Goal: Book appointment/travel/reservation

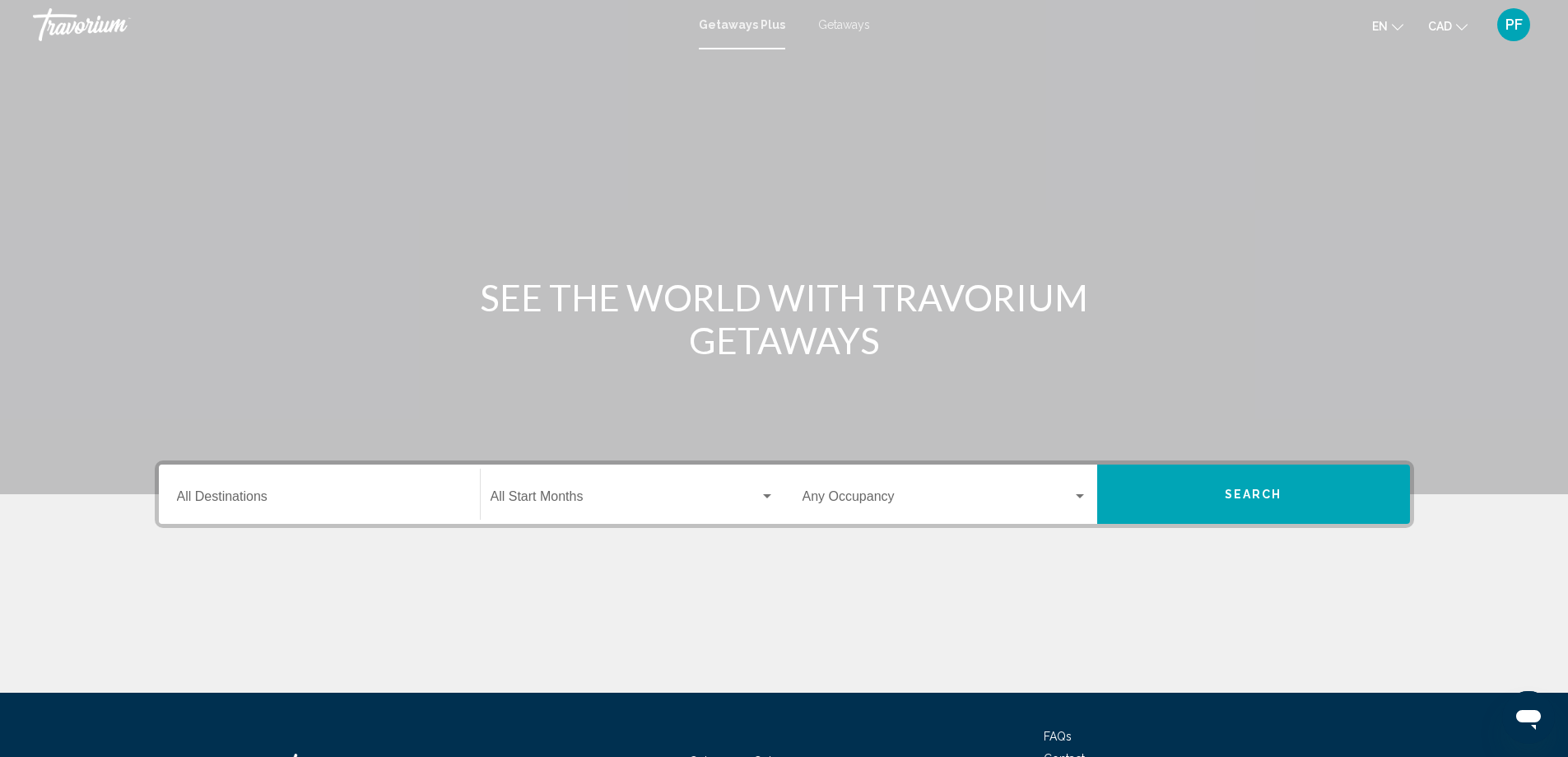
click at [380, 507] on div "Destination All Destinations" at bounding box center [319, 494] width 285 height 52
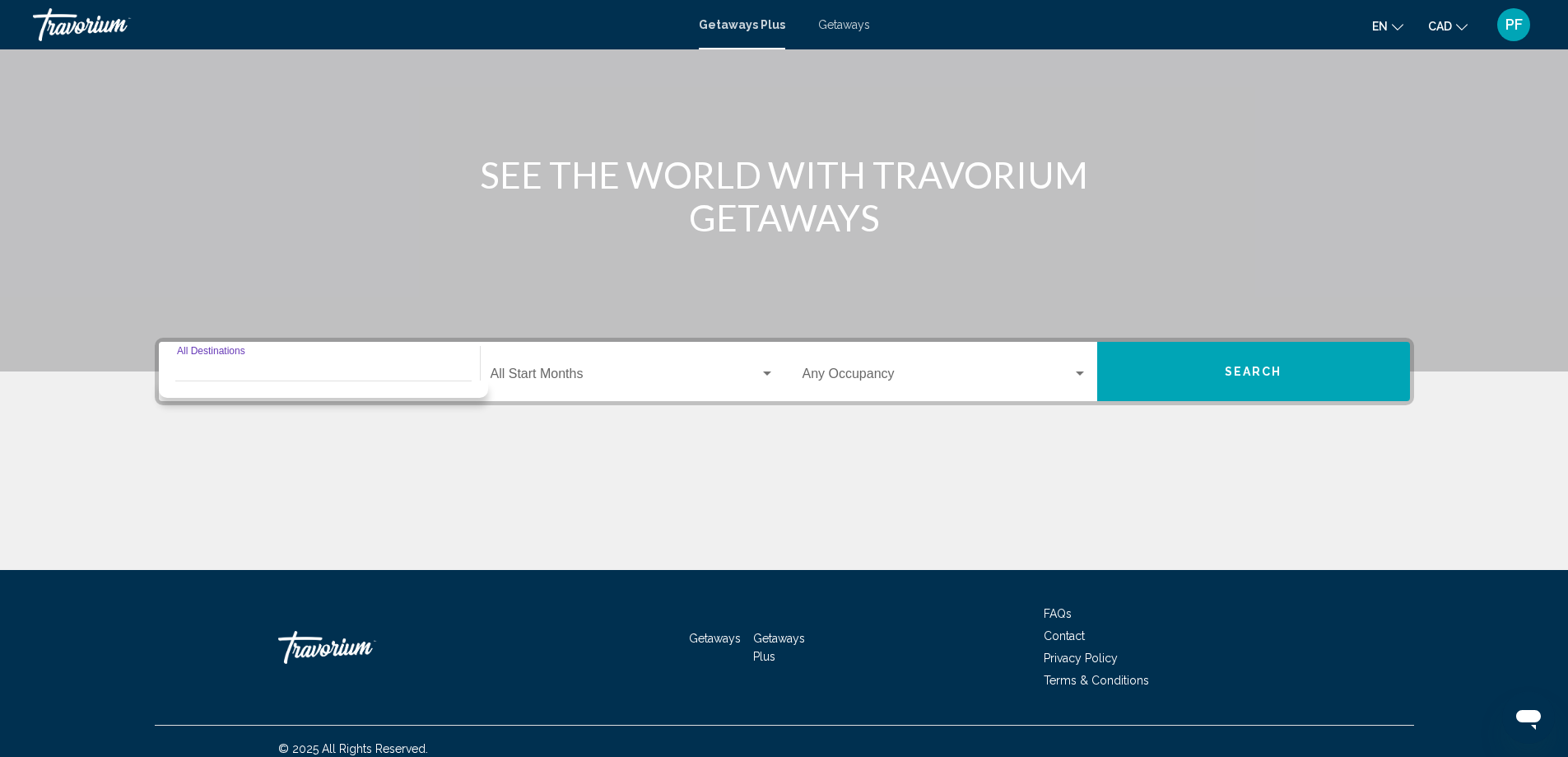
scroll to position [137, 0]
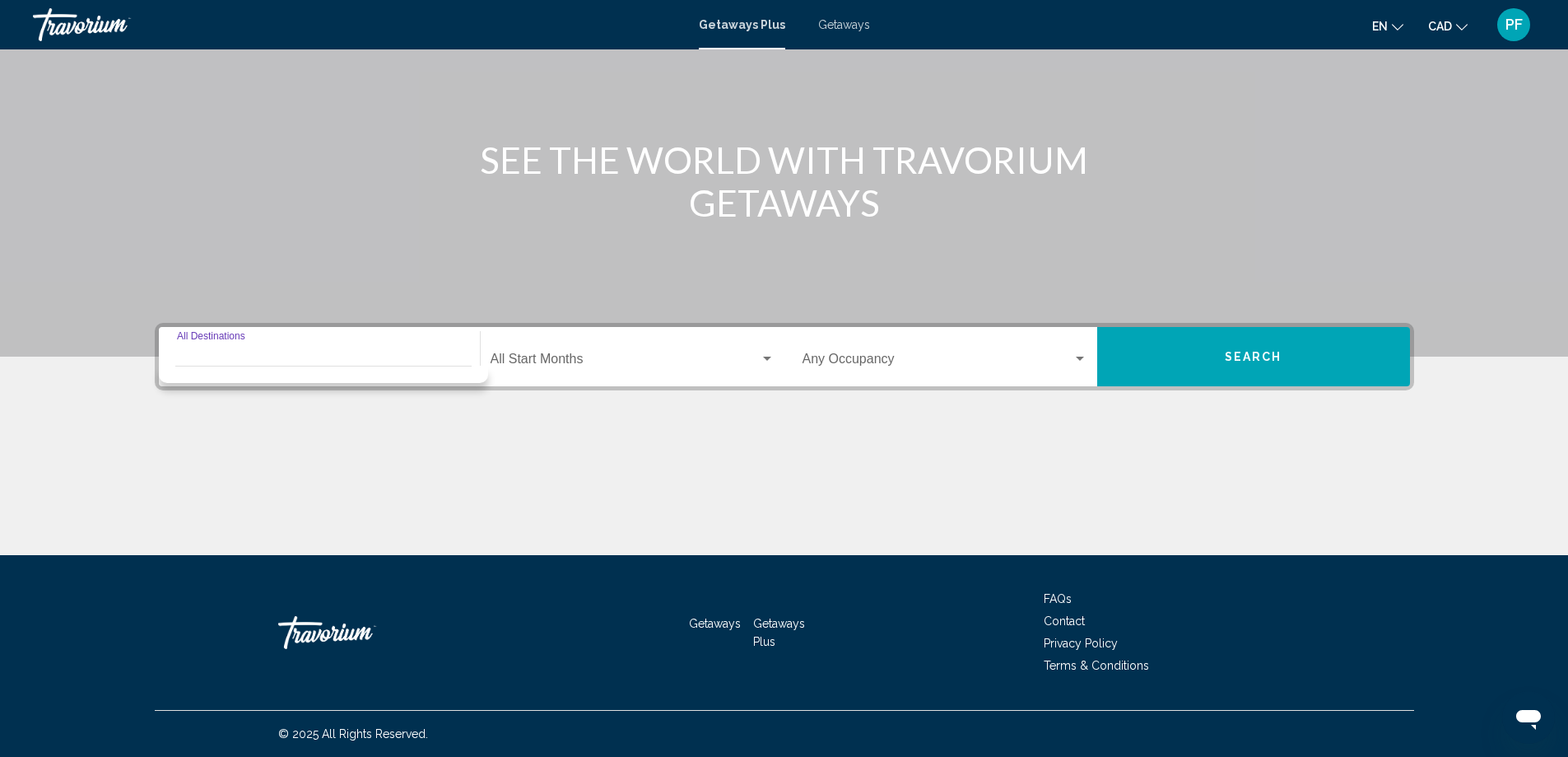
click at [278, 353] on div "Destination All Destinations" at bounding box center [319, 357] width 285 height 52
click at [229, 338] on div "Destination All Destinations" at bounding box center [319, 357] width 285 height 52
click at [540, 356] on span "Search widget" at bounding box center [626, 362] width 269 height 15
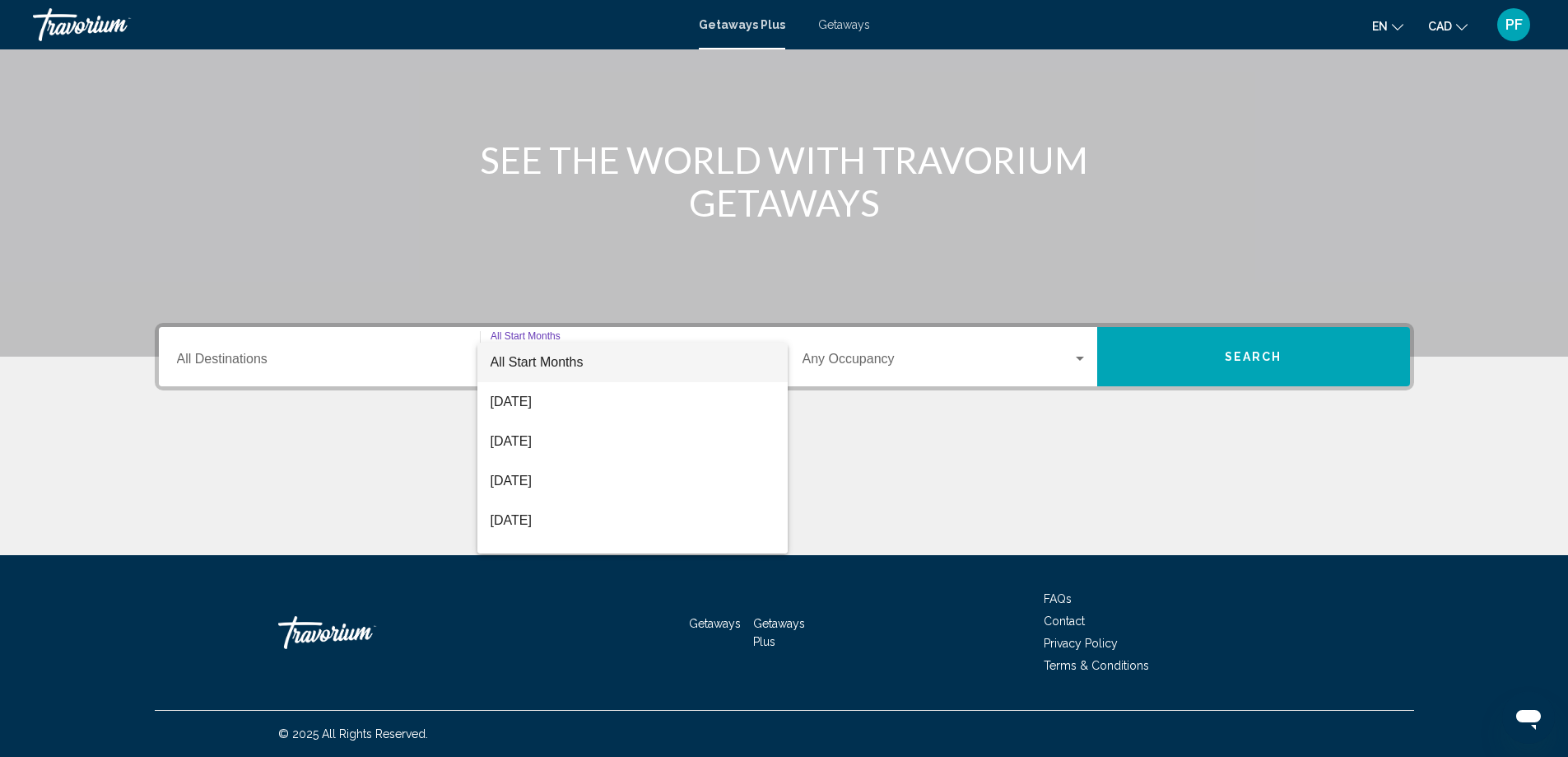
click at [354, 353] on div at bounding box center [784, 378] width 1568 height 757
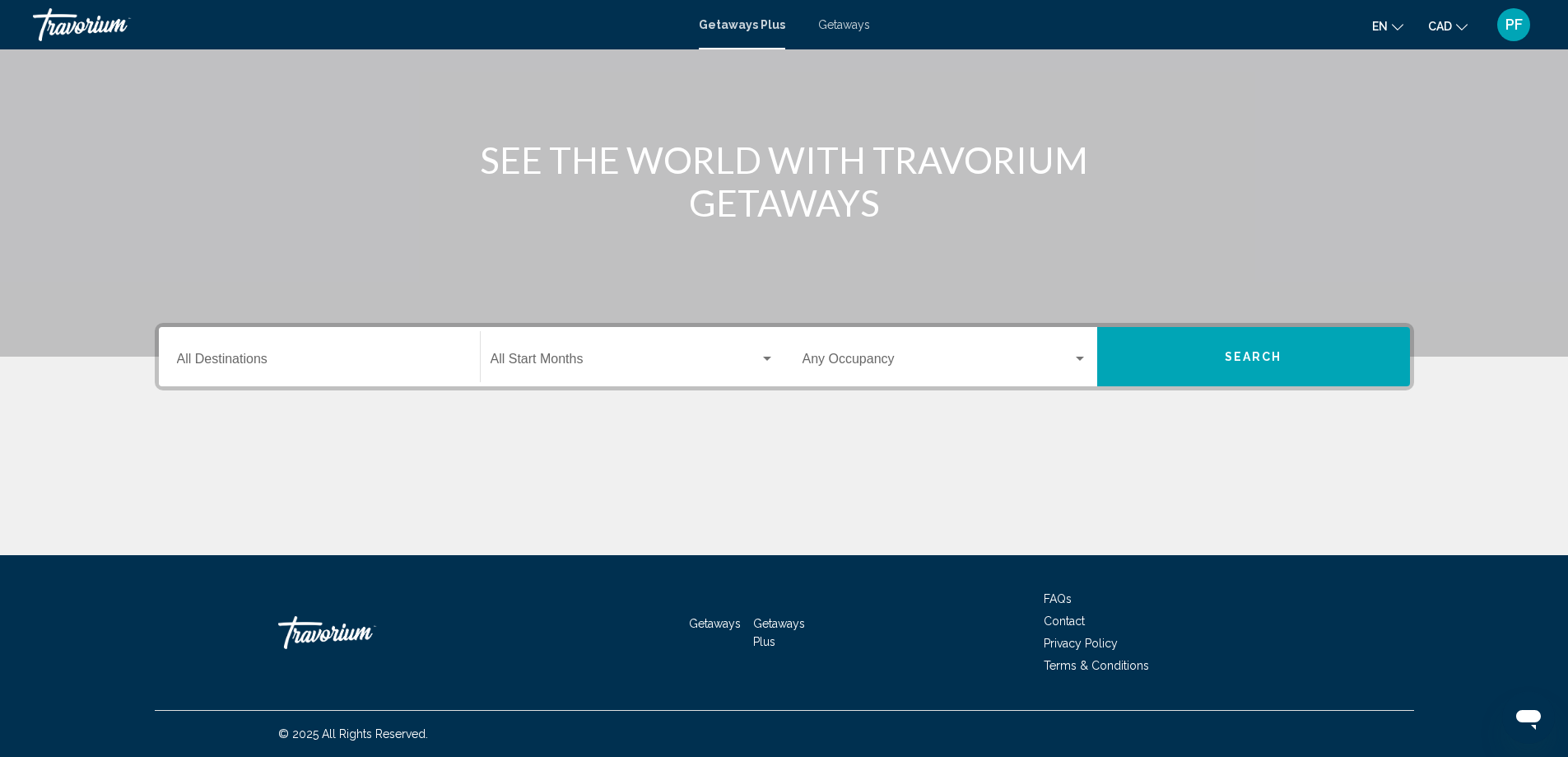
click at [262, 362] on input "Destination All Destinations" at bounding box center [319, 362] width 285 height 15
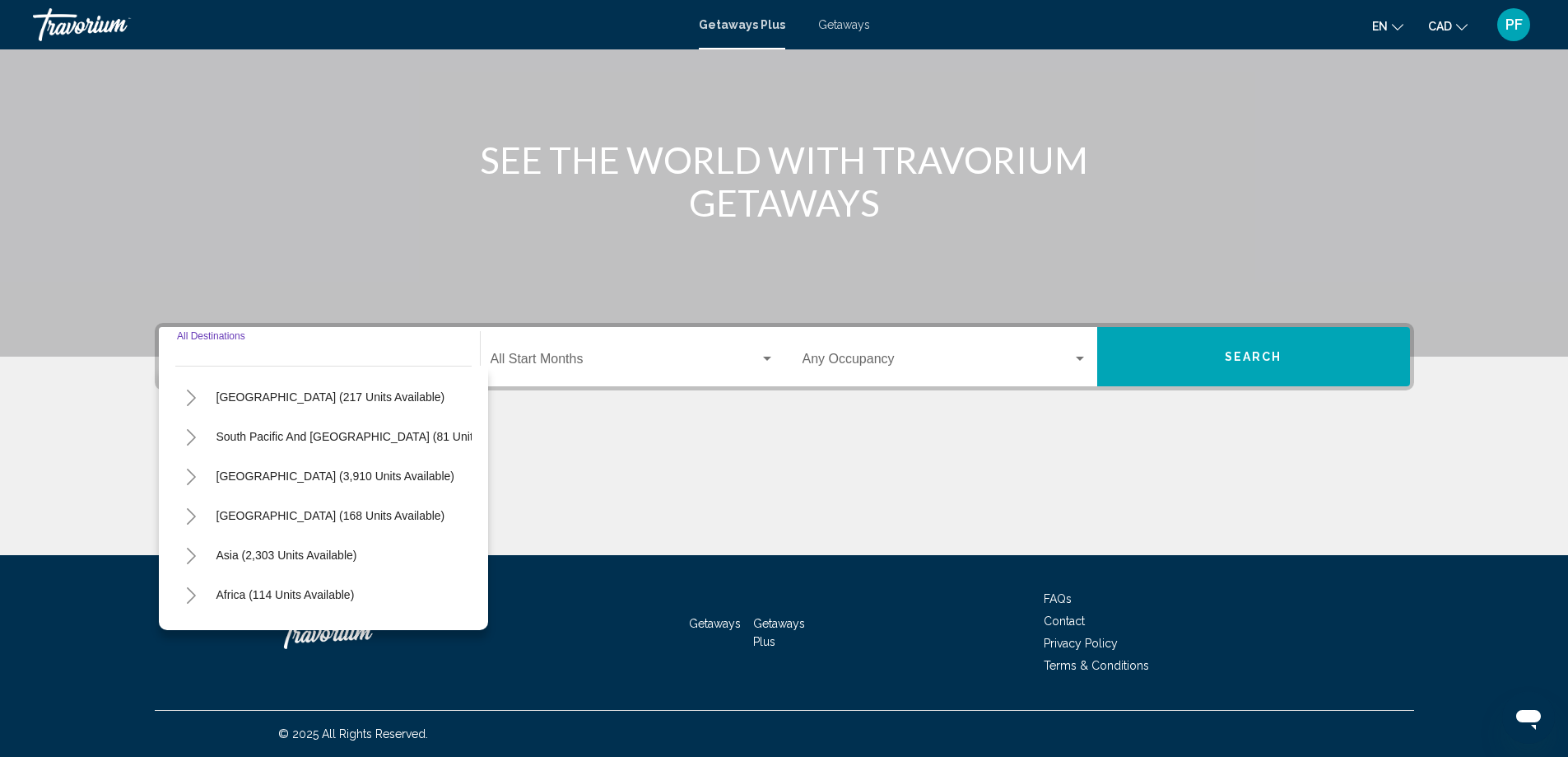
scroll to position [274, 0]
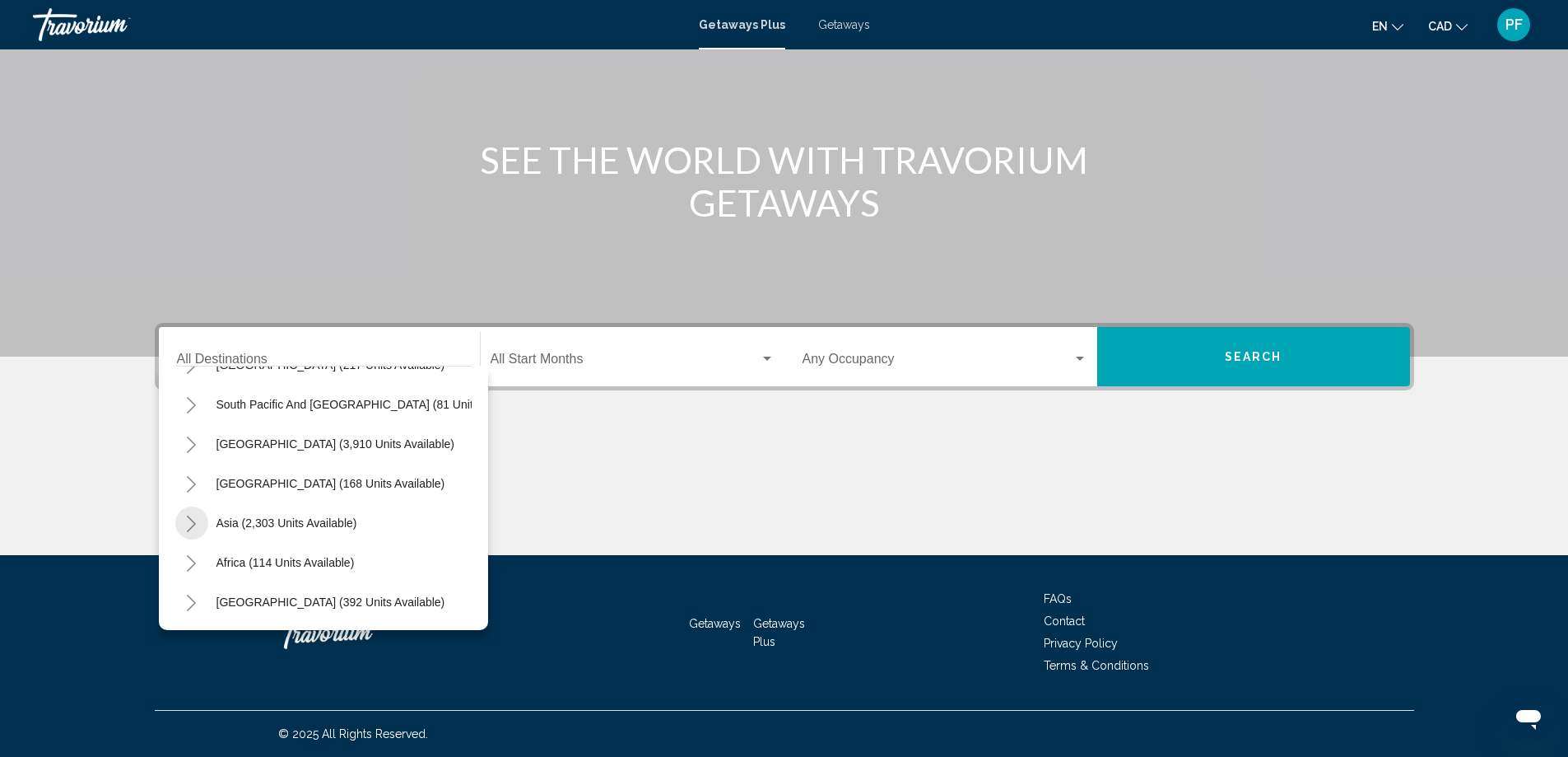
click at [190, 516] on icon "Toggle Asia (2,303 units available)" at bounding box center [191, 524] width 12 height 16
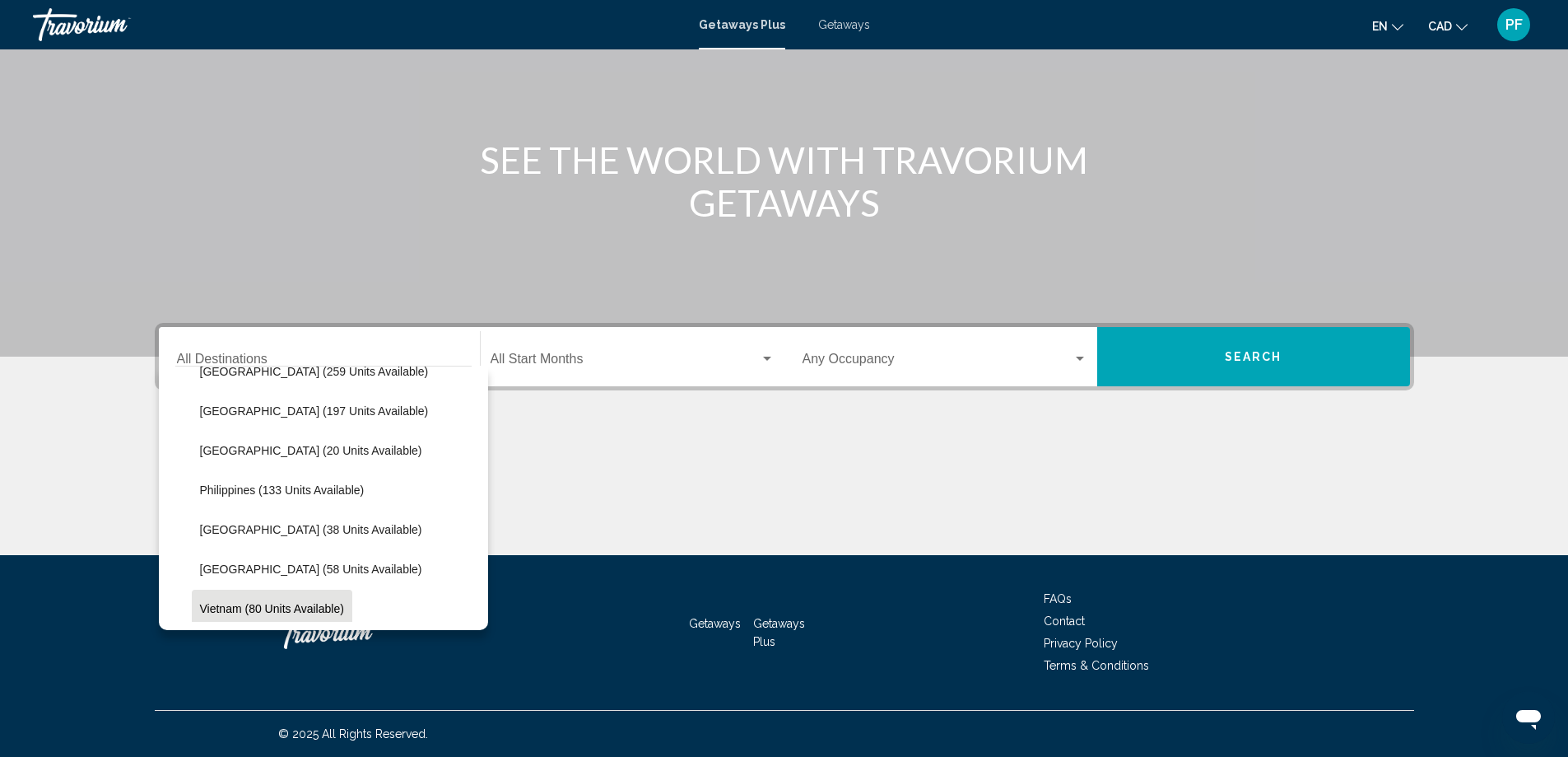
scroll to position [576, 0]
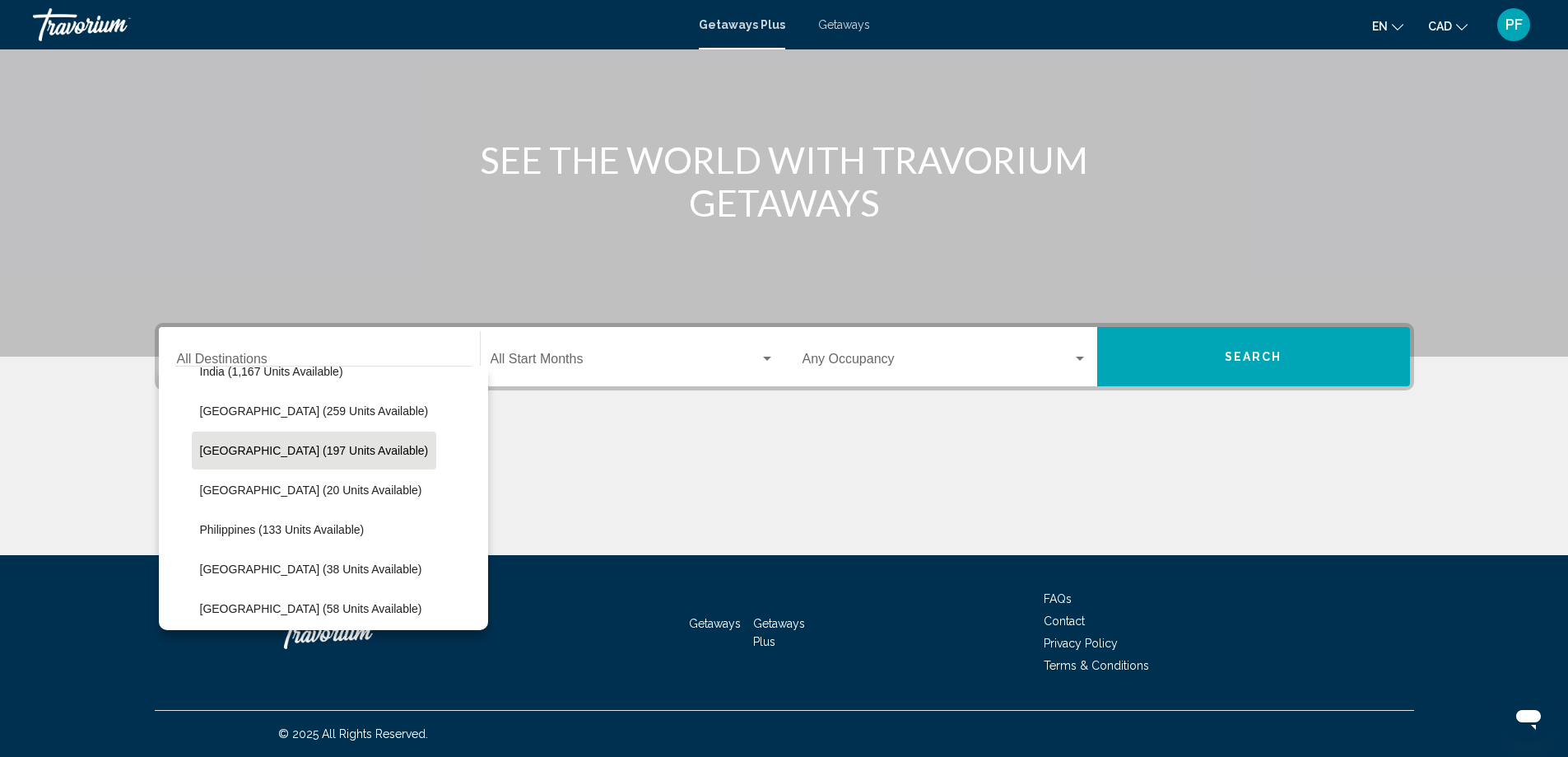
click at [272, 448] on span "[GEOGRAPHIC_DATA] (197 units available)" at bounding box center [314, 450] width 229 height 13
type input "**********"
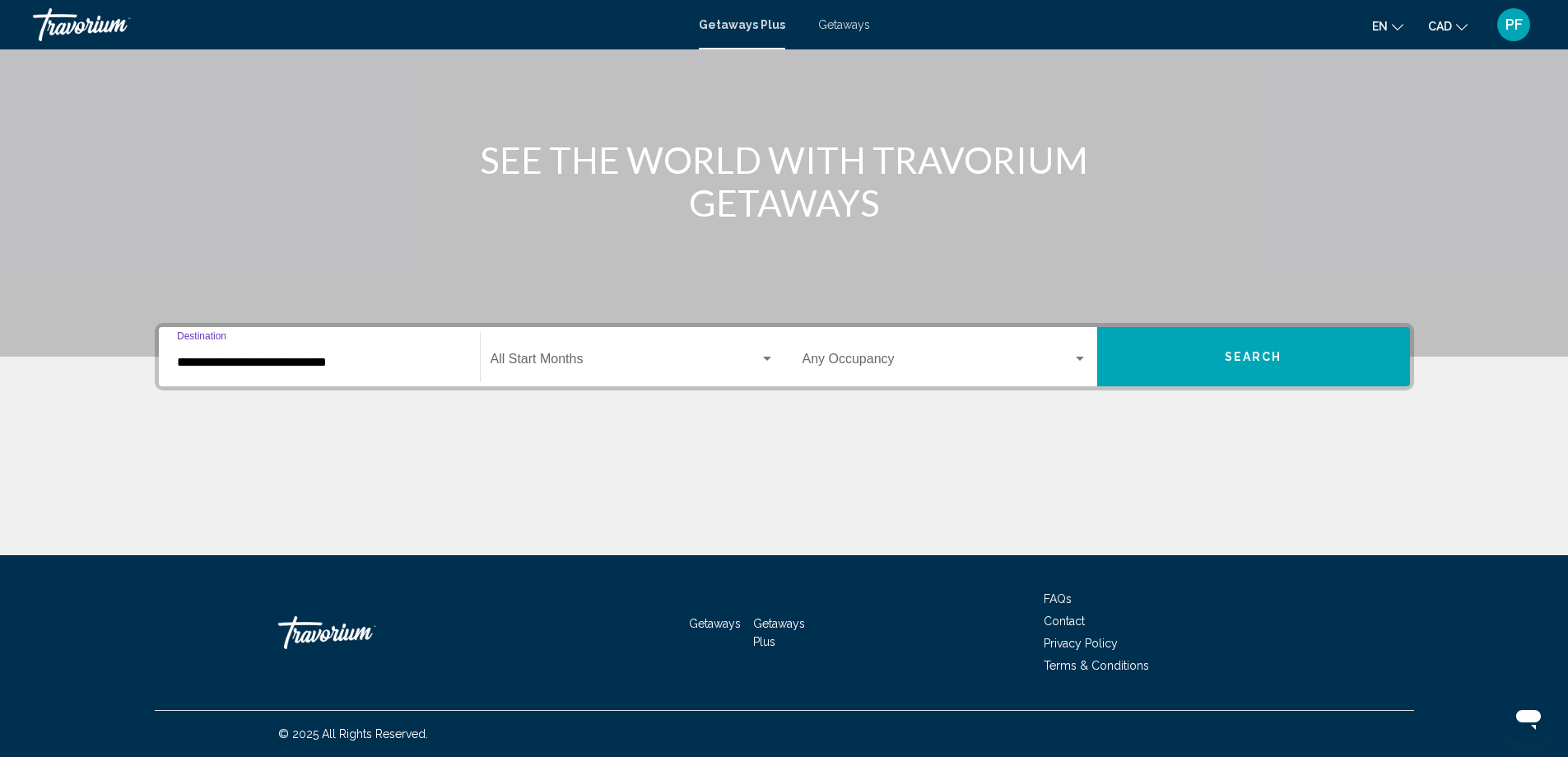
click at [676, 349] on div "Start Month All Start Months" at bounding box center [633, 357] width 284 height 52
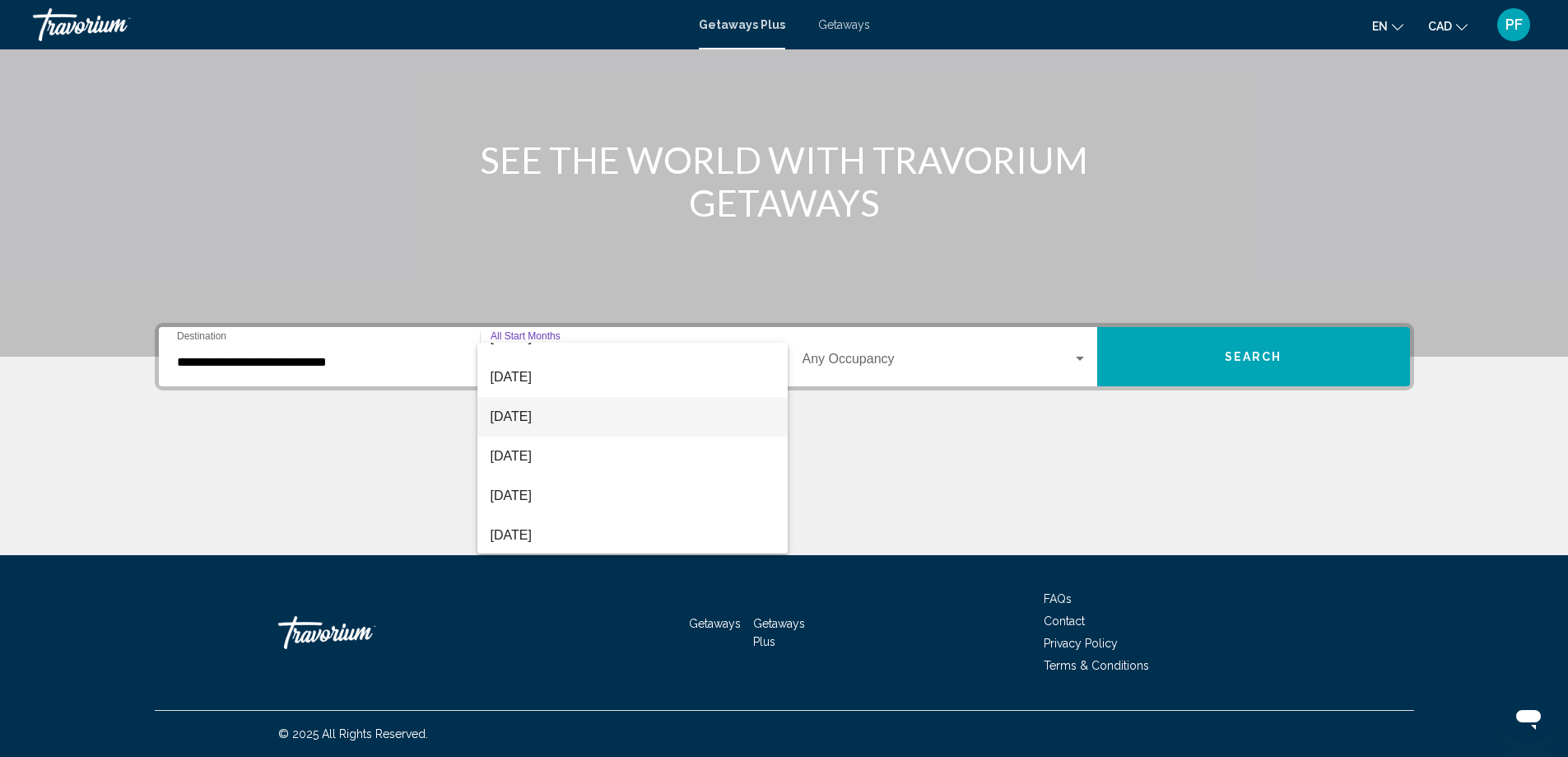
scroll to position [137, 0]
click at [538, 411] on span "[DATE]" at bounding box center [633, 422] width 284 height 39
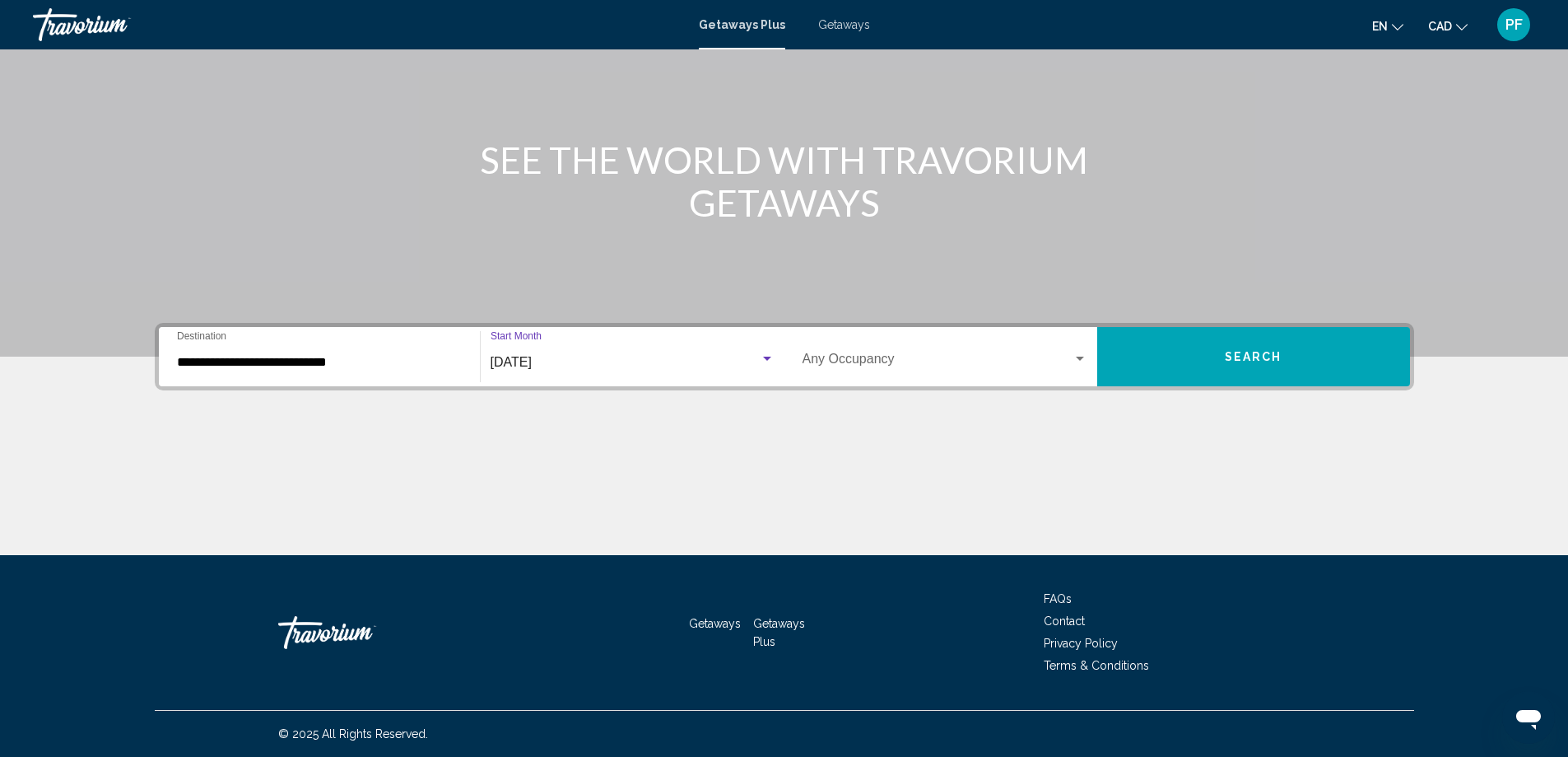
click at [984, 351] on div "Occupancy Any Occupancy" at bounding box center [944, 357] width 285 height 52
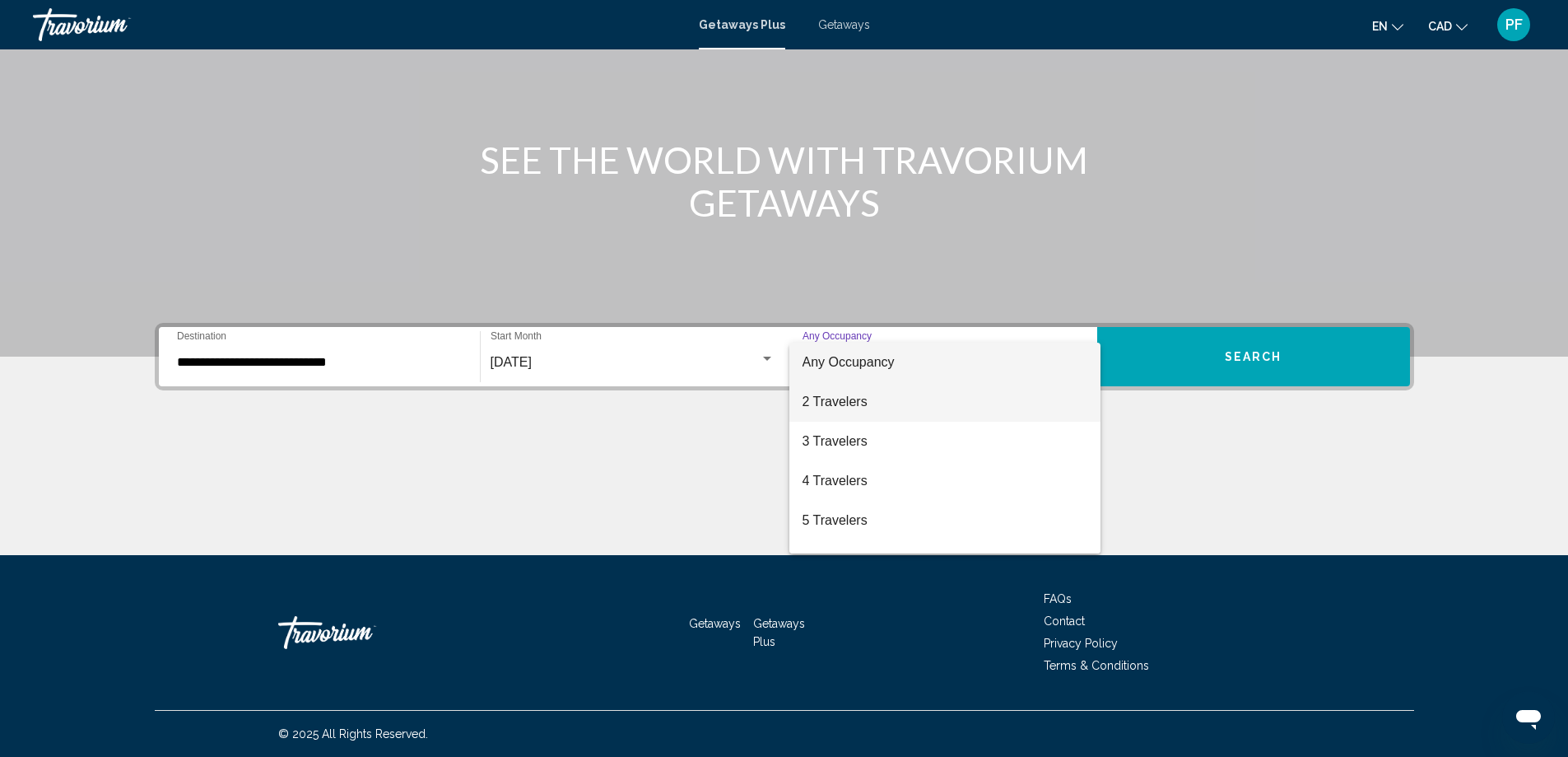
click at [855, 409] on span "2 Travelers" at bounding box center [944, 401] width 285 height 39
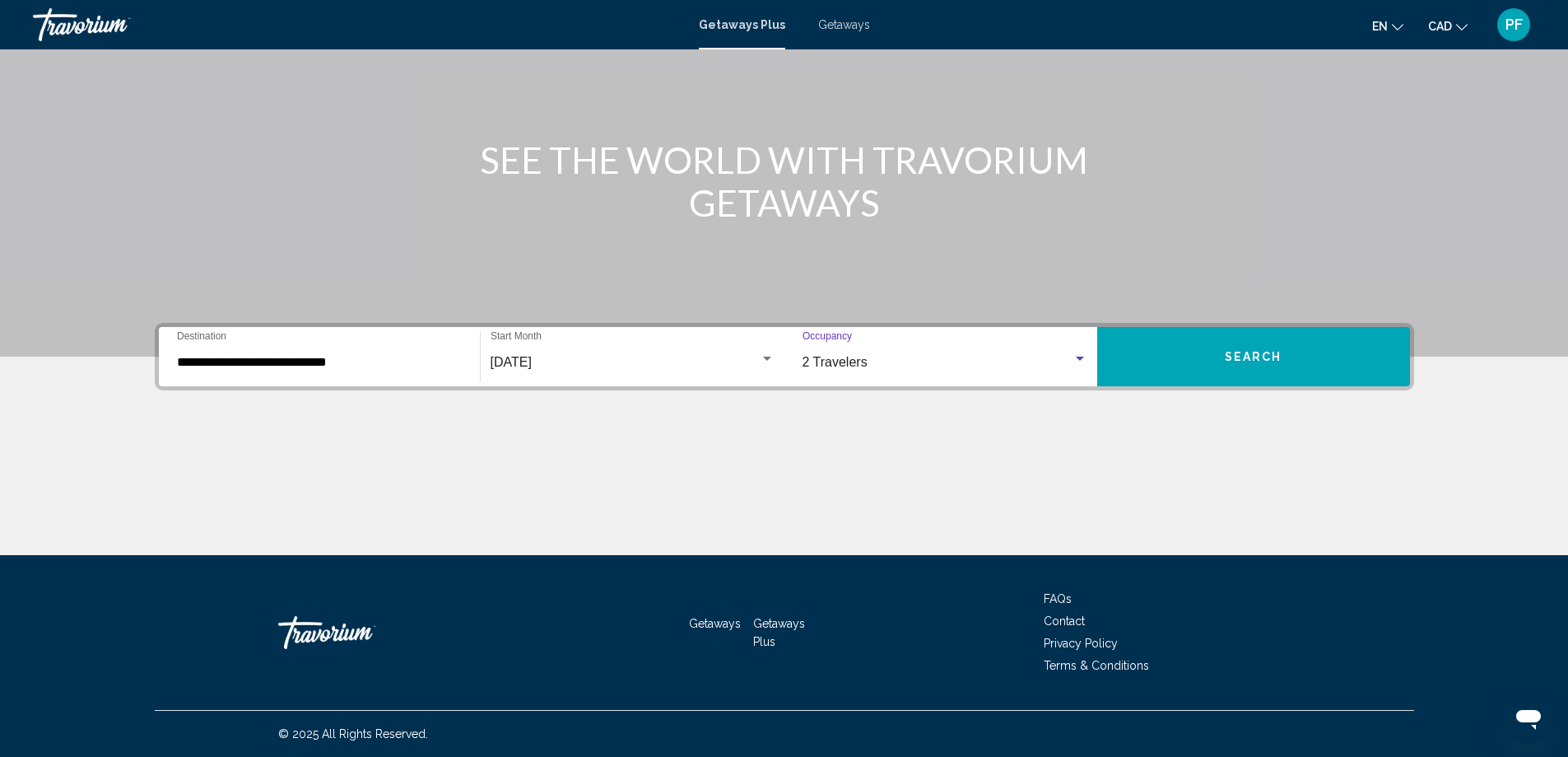
click at [1261, 357] on span "Search" at bounding box center [1253, 357] width 58 height 13
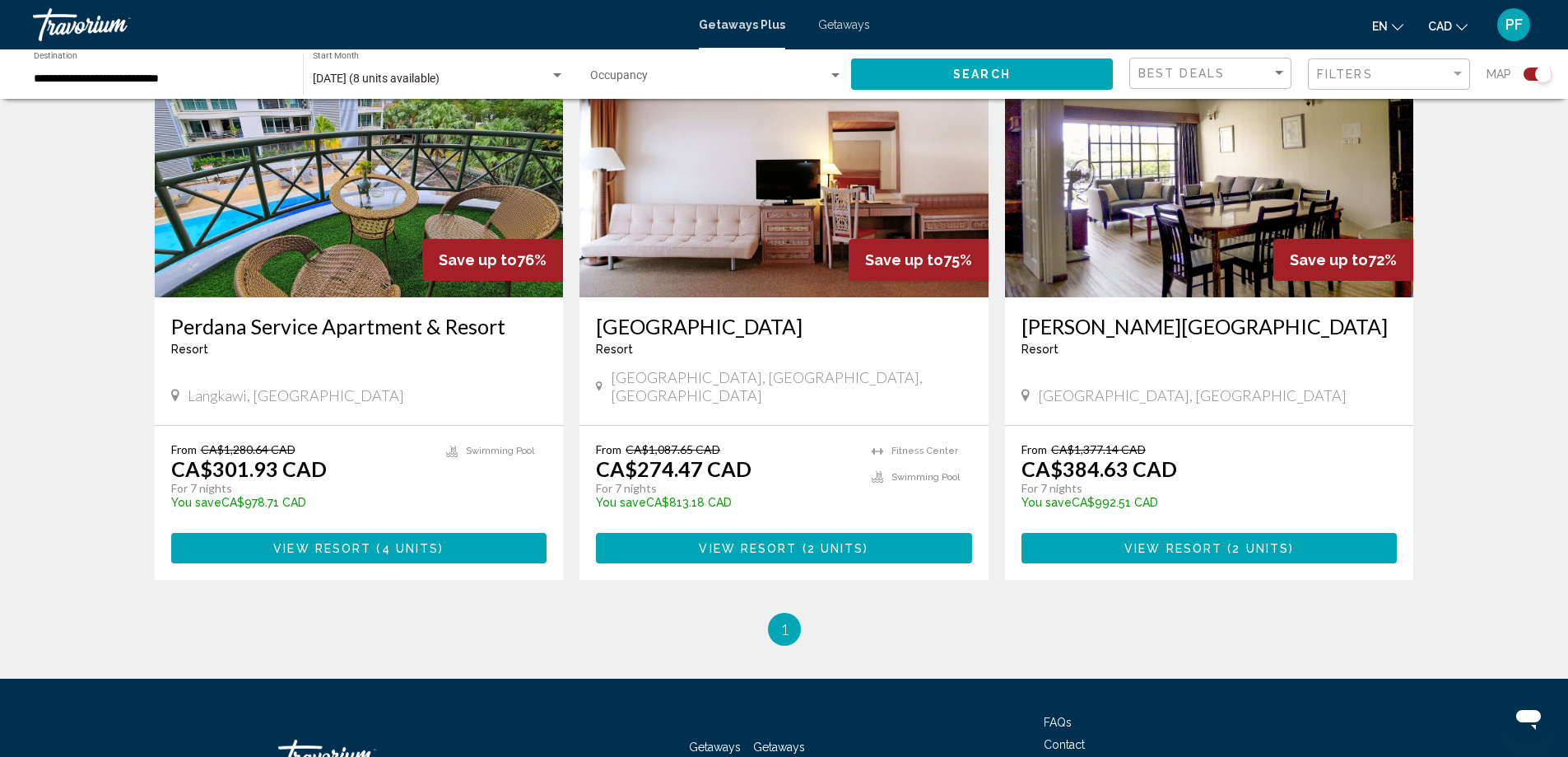
scroll to position [618, 0]
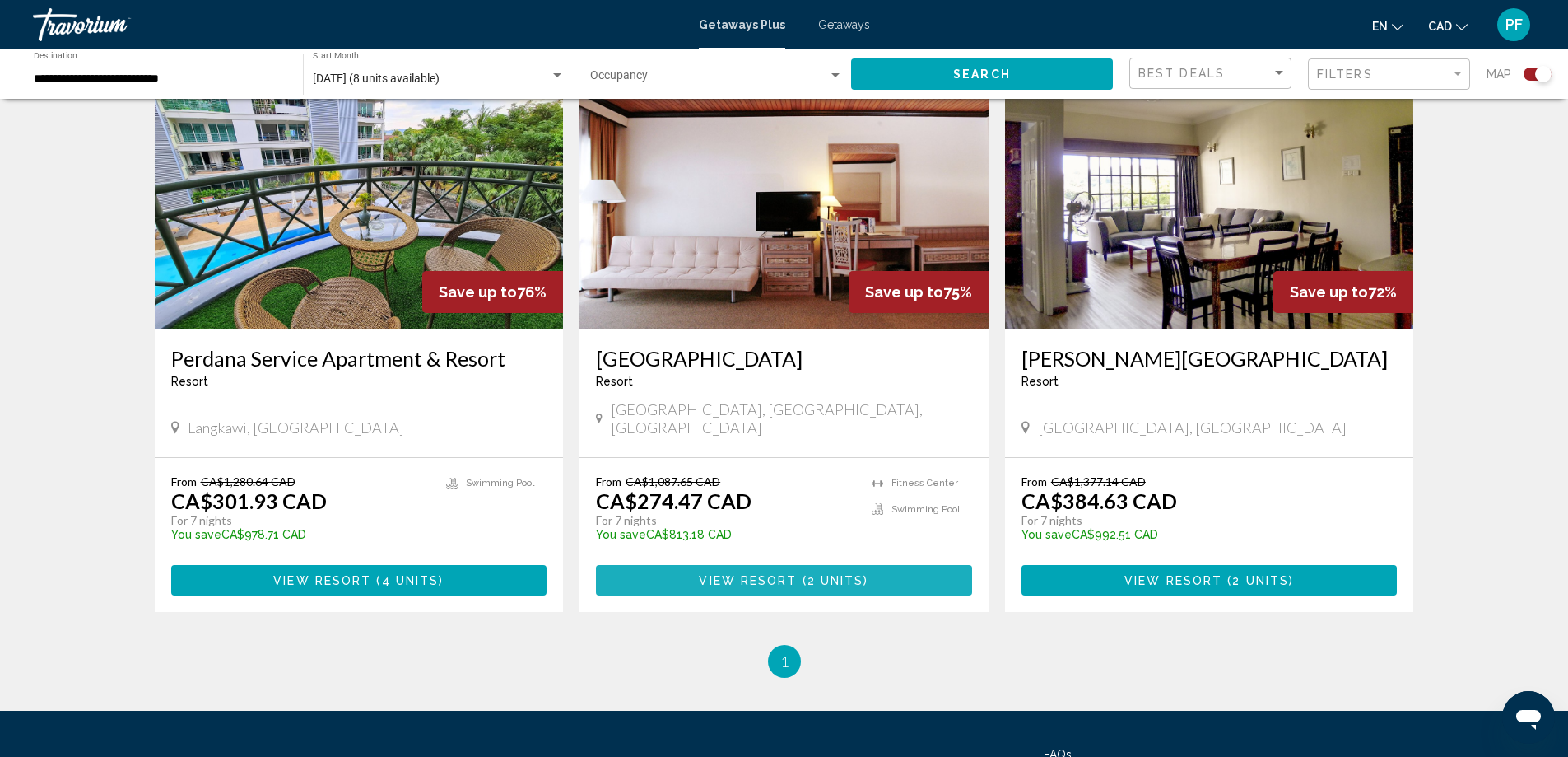
click at [859, 574] on span "2 units" at bounding box center [836, 580] width 57 height 13
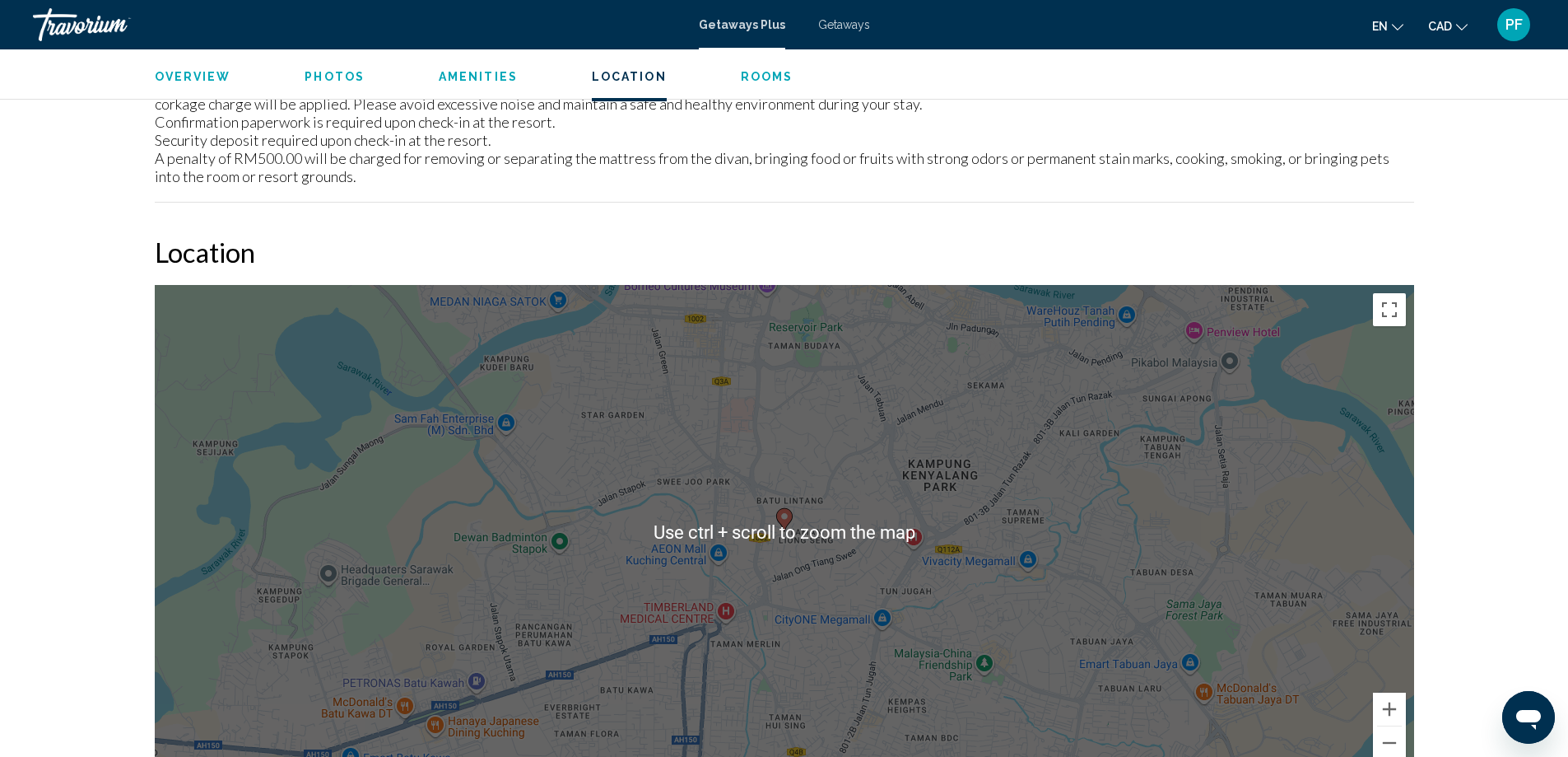
scroll to position [2012, 0]
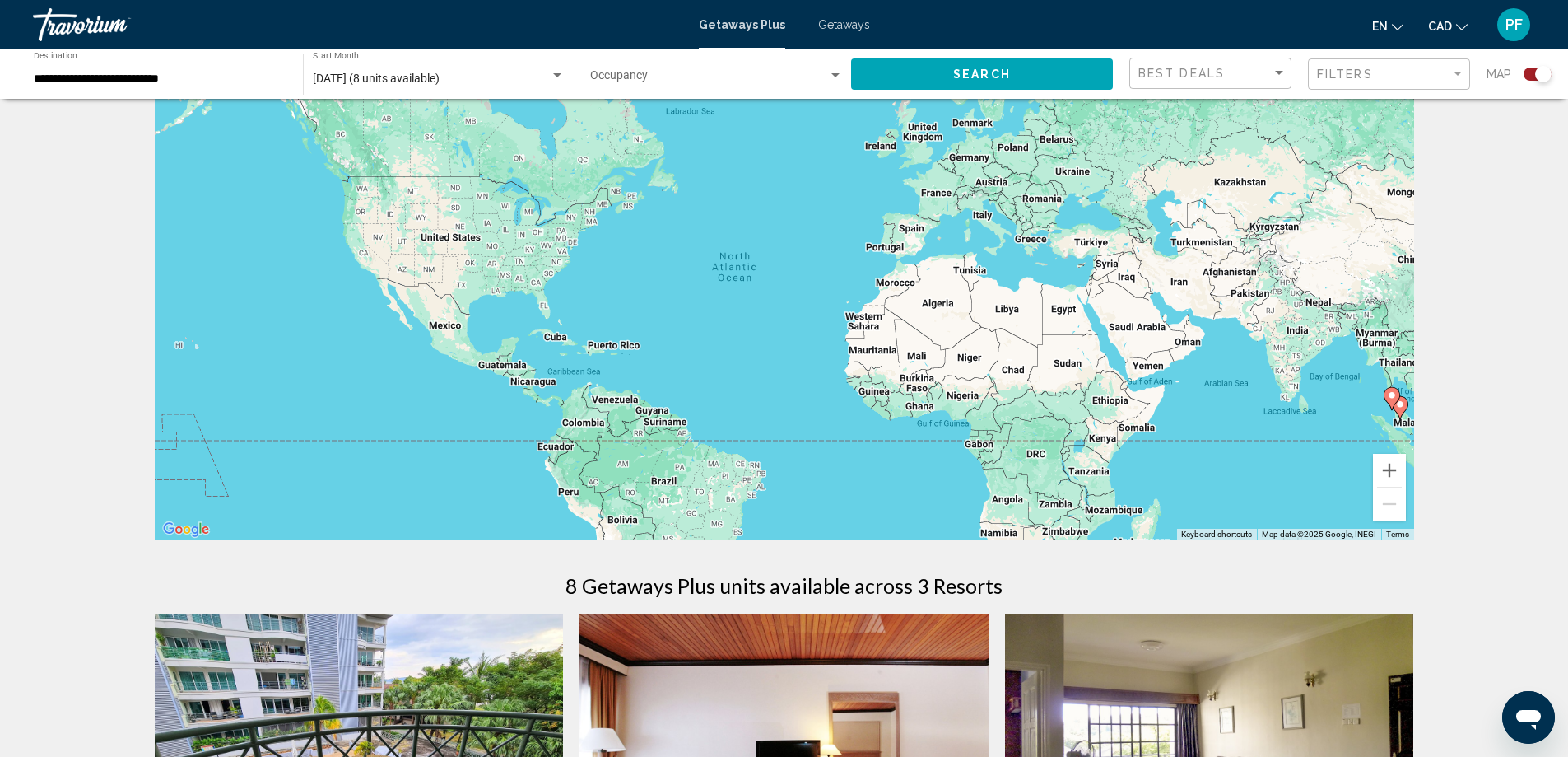
scroll to position [481, 0]
